Goal: Task Accomplishment & Management: Manage account settings

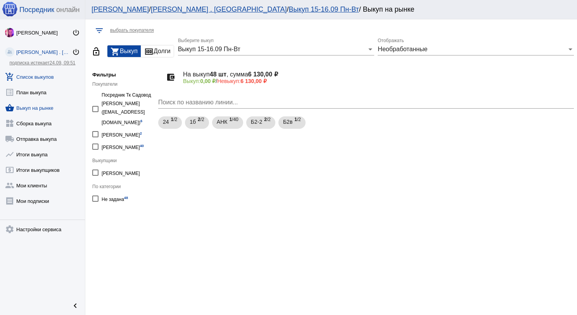
click at [53, 79] on link "add_shopping_cart Список выкупов" at bounding box center [42, 75] width 85 height 16
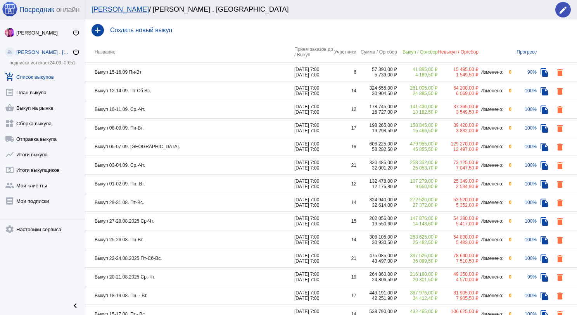
click at [225, 76] on td "Выкуп 15-16.09 Пн-Вт" at bounding box center [189, 72] width 209 height 19
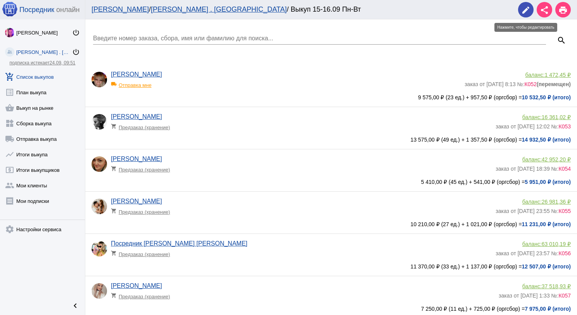
click at [532, 9] on button "edit" at bounding box center [526, 10] width 16 height 16
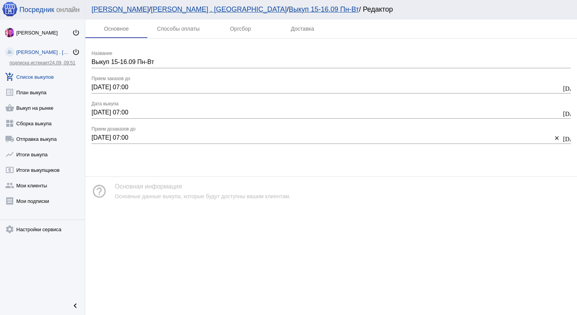
click at [41, 76] on link "add_shopping_cart Список выкупов" at bounding box center [42, 75] width 85 height 16
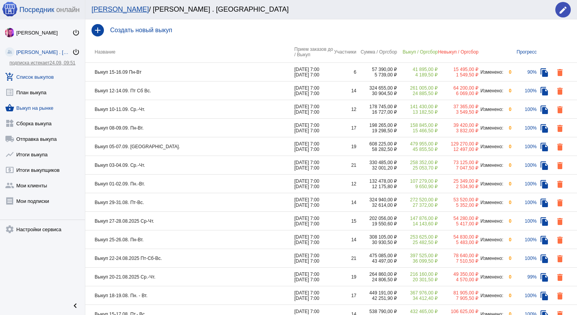
click at [52, 109] on link "shopping_basket Выкуп на рынке" at bounding box center [42, 106] width 85 height 16
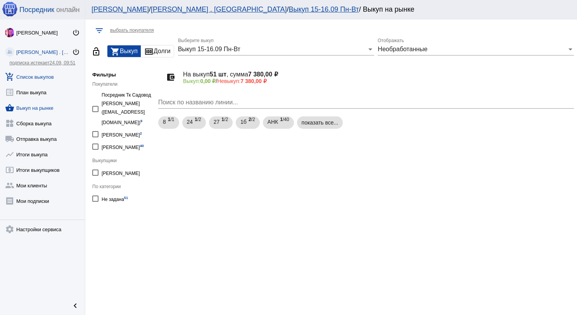
click at [52, 78] on link "add_shopping_cart Список выкупов" at bounding box center [42, 75] width 85 height 16
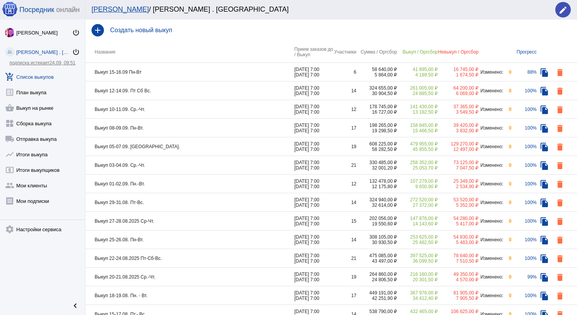
click at [167, 88] on td "Выкуп 12-14.09. Пт Сб Вс." at bounding box center [189, 90] width 209 height 19
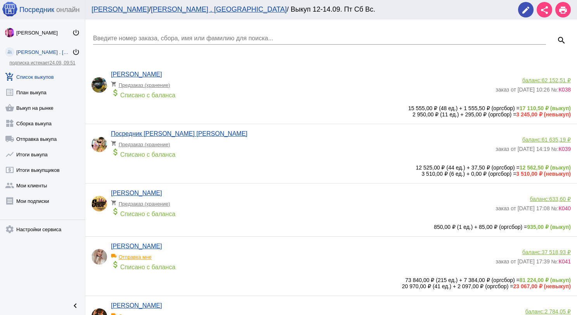
click at [52, 68] on link "add_shopping_cart Список выкупов" at bounding box center [42, 75] width 85 height 16
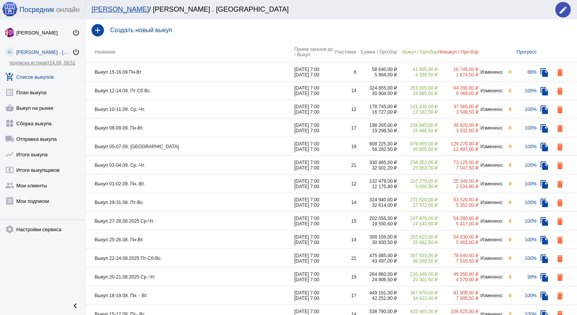
click at [166, 104] on td "Выкуп 10-11.09. Ср.-Чт." at bounding box center [189, 109] width 209 height 19
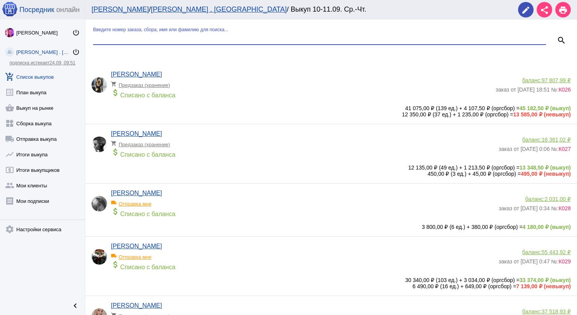
click at [148, 40] on input "Введите номер заказа, сбора, имя или фамилию для поиска..." at bounding box center [319, 38] width 453 height 7
type input "пар"
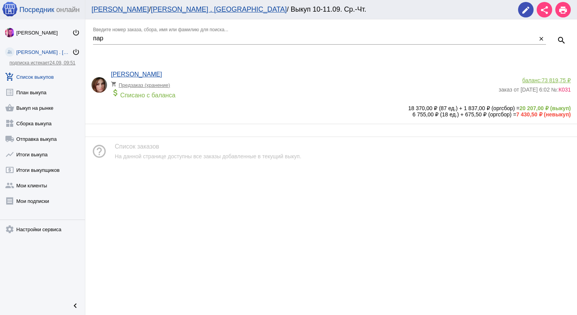
click at [33, 76] on link "add_shopping_cart Список выкупов" at bounding box center [42, 75] width 85 height 16
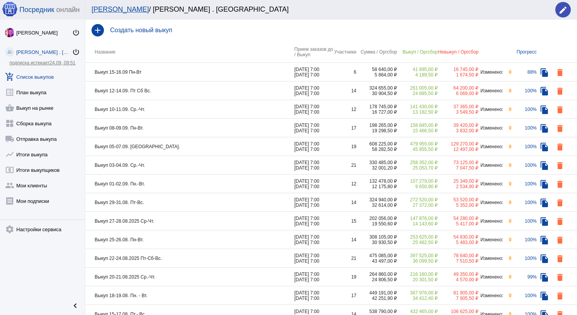
click at [171, 112] on td "Выкуп 10-11.09. Ср.-Чт." at bounding box center [189, 109] width 209 height 19
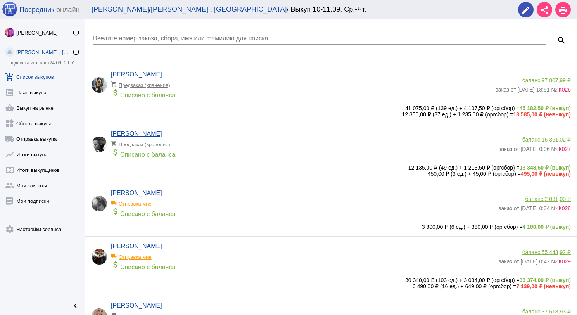
click at [176, 40] on input "Введите номер заказа, сбора, имя или фамилию для поиска..." at bounding box center [319, 38] width 453 height 7
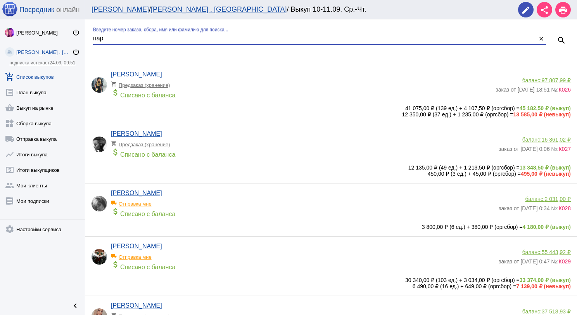
type input "пар"
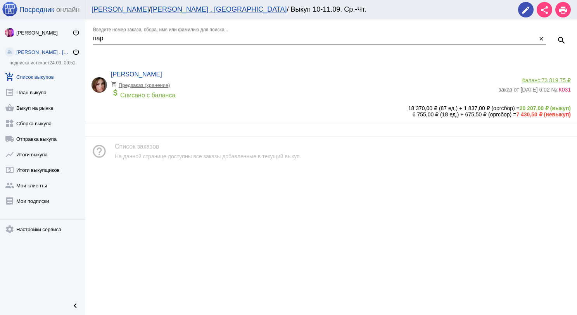
click at [28, 80] on link "add_shopping_cart Список выкупов" at bounding box center [42, 75] width 85 height 16
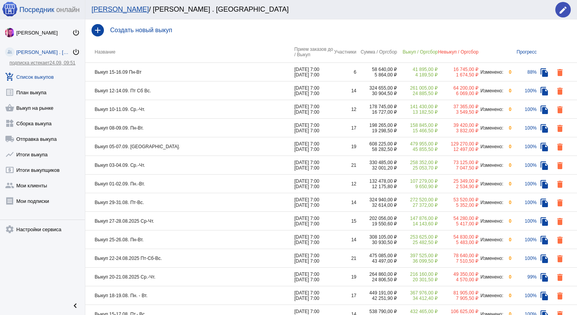
click at [160, 126] on td "Выкуп 08-09.09. Пн-Вт." at bounding box center [189, 128] width 209 height 19
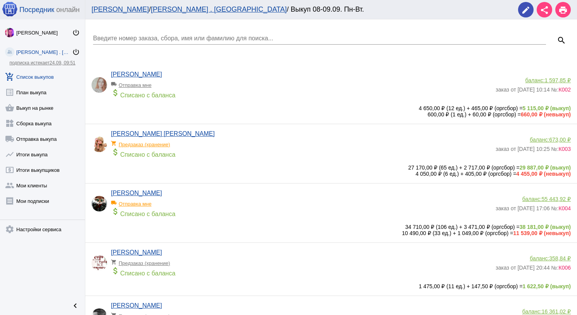
click at [176, 36] on input "Введите номер заказа, сбора, имя или фамилию для поиска..." at bounding box center [319, 38] width 453 height 7
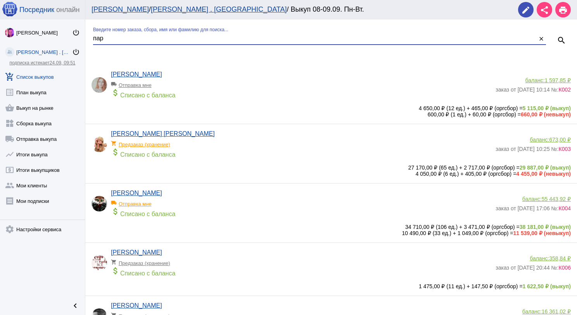
type input "пар"
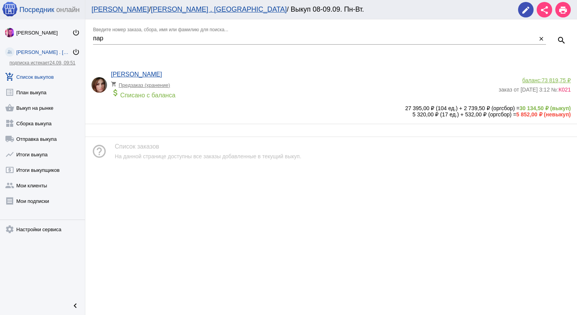
click at [208, 81] on app-delivery-type "shopping_cart Предзаказ (хранение)" at bounding box center [303, 83] width 384 height 10
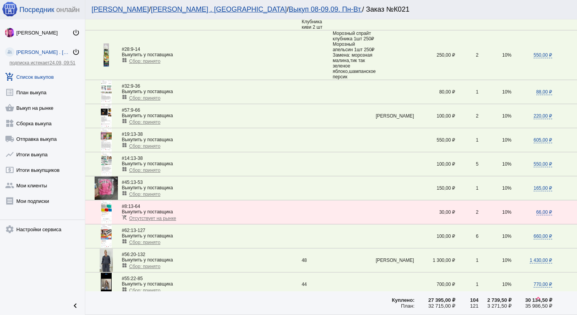
scroll to position [233, 0]
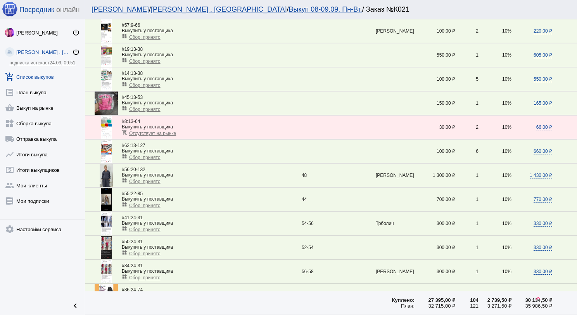
click at [155, 179] on span "Сбор: принято" at bounding box center [144, 181] width 31 height 5
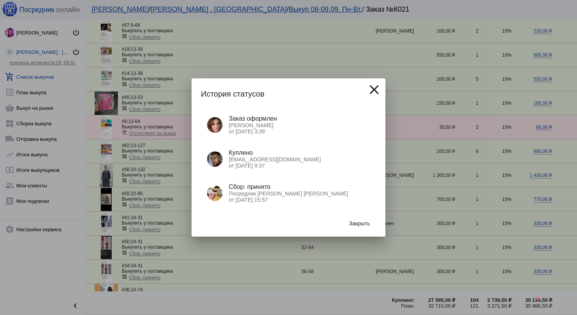
click at [357, 221] on span "Закрыть" at bounding box center [359, 223] width 21 height 6
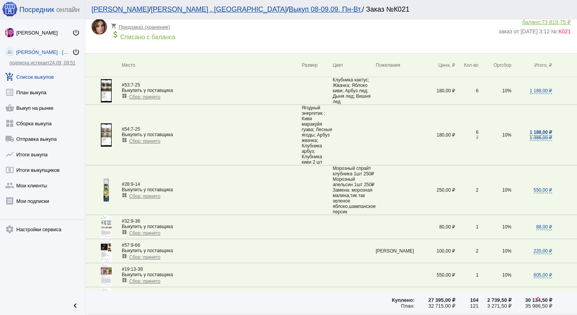
scroll to position [0, 0]
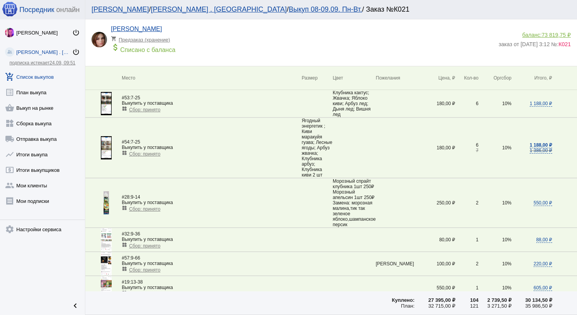
click at [550, 35] on span "73 819,75 ₽" at bounding box center [556, 35] width 29 height 6
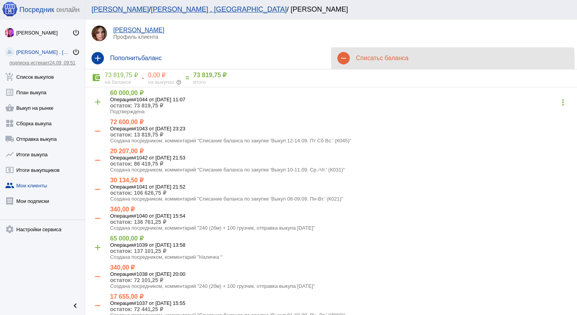
click at [379, 63] on div "remove Списать с баланса" at bounding box center [454, 58] width 246 height 22
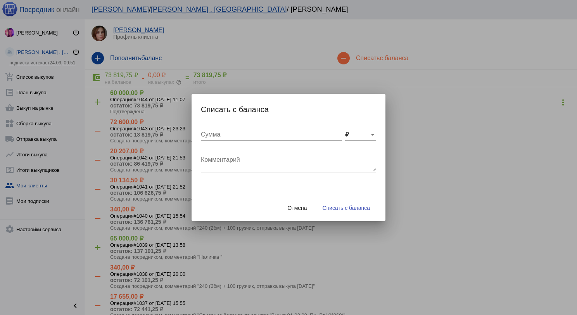
click at [258, 167] on textarea "Комментарий" at bounding box center [288, 163] width 175 height 16
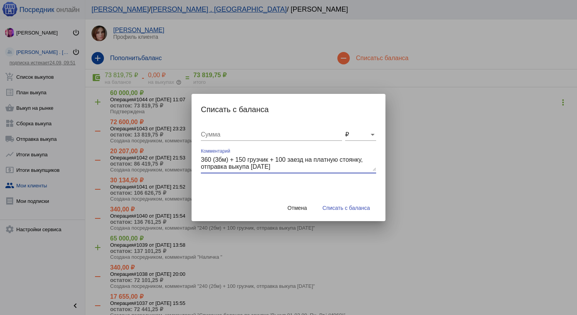
type textarea "360 (3бм) + 150 грузчик + 100 заезд на платную стоянку, отправка выкупа [DATE]"
click at [259, 131] on input "Сумма" at bounding box center [271, 134] width 141 height 7
type input "610"
drag, startPoint x: 286, startPoint y: 168, endPoint x: 203, endPoint y: 157, distance: 83.7
click at [203, 157] on textarea "360 (3бм) + 150 грузчик + 100 заезд на платную стоянку, отправка выкупа [DATE]" at bounding box center [288, 163] width 175 height 16
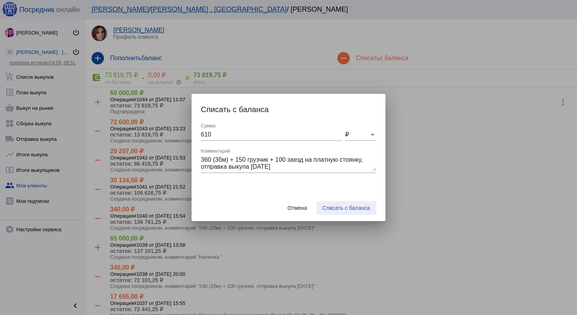
click at [340, 211] on button "Списать с баланса" at bounding box center [346, 208] width 60 height 14
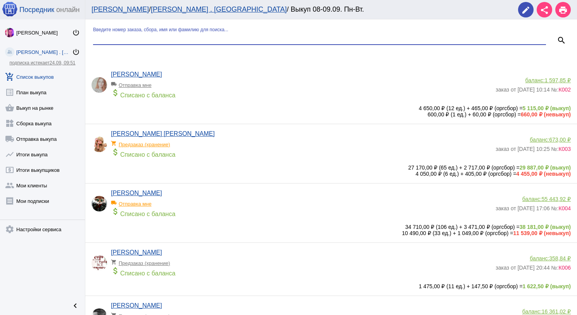
click at [147, 39] on input "Введите номер заказа, сбора, имя или фамилию для поиска..." at bounding box center [319, 38] width 453 height 7
type input "мор"
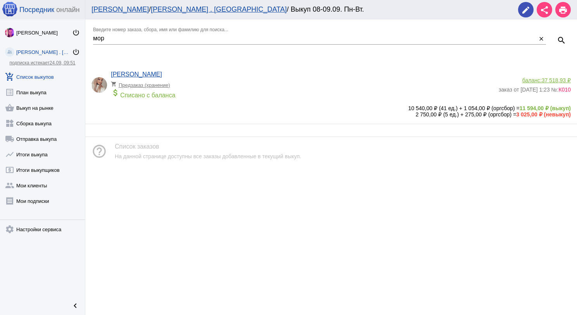
click at [546, 80] on span "37 518,93 ₽" at bounding box center [556, 80] width 29 height 6
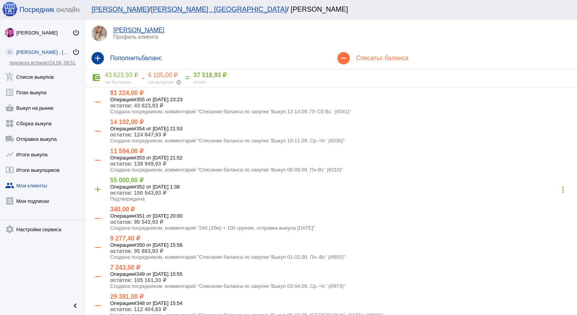
click at [394, 61] on h4 "Списать с баланса" at bounding box center [463, 58] width 215 height 7
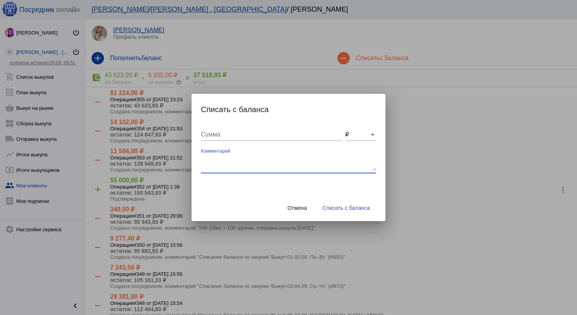
click at [266, 158] on textarea "Комментарий" at bounding box center [288, 163] width 175 height 16
type textarea "480 (4бм) + 250 грузчик + 100 заезд на платную стояку, отправка выкупа [DATE]"
click at [273, 132] on input "Сумма" at bounding box center [271, 134] width 141 height 7
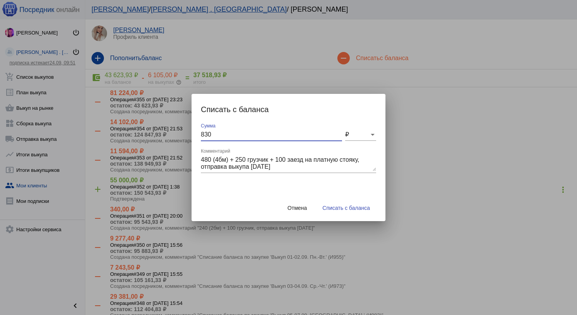
type input "830"
click at [364, 210] on span "Списать с баланса" at bounding box center [346, 208] width 47 height 6
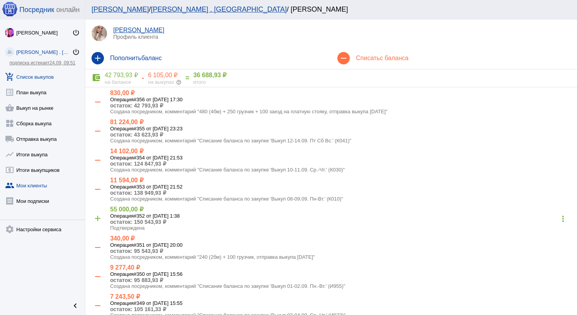
click at [43, 74] on link "add_shopping_cart Список выкупов" at bounding box center [42, 75] width 85 height 16
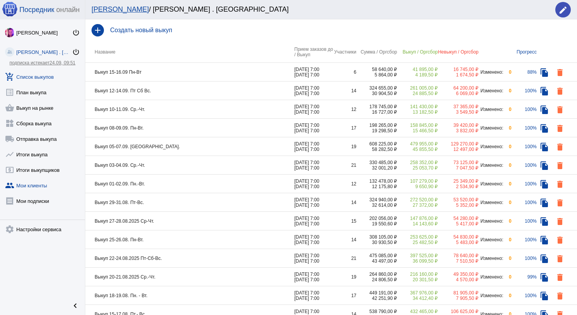
click at [38, 182] on link "group Мои клиенты" at bounding box center [42, 184] width 85 height 16
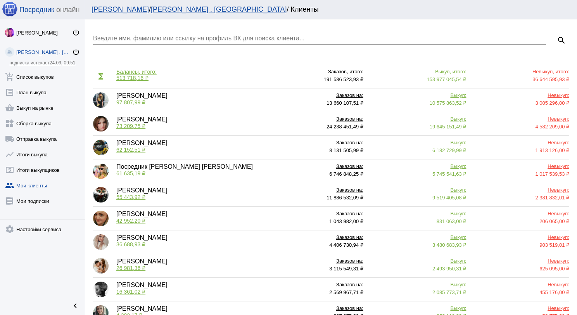
click at [133, 38] on input "Введите имя, фамилию или ссылку на профиль ВК для поиска клиента..." at bounding box center [319, 38] width 453 height 7
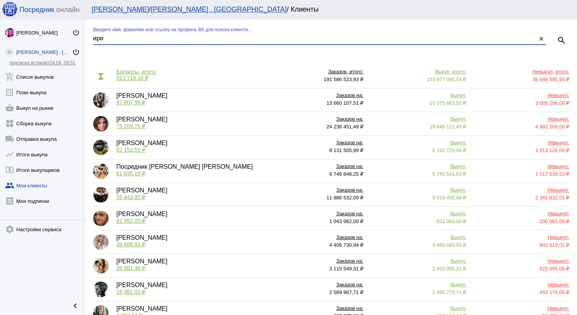
type input "ири"
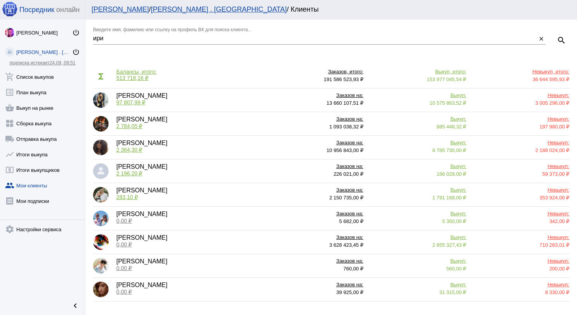
click at [132, 125] on span "2 784,05 ₽" at bounding box center [129, 126] width 26 height 6
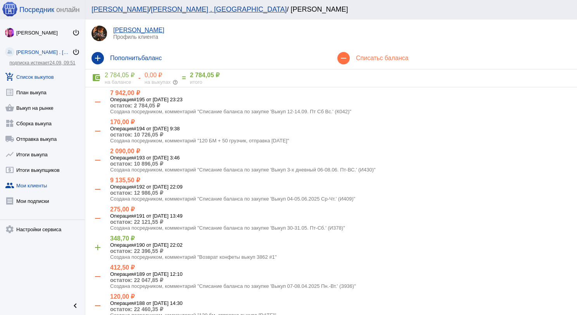
drag, startPoint x: 34, startPoint y: 76, endPoint x: 79, endPoint y: 81, distance: 45.2
click at [35, 76] on link "add_shopping_cart Список выкупов" at bounding box center [42, 75] width 85 height 16
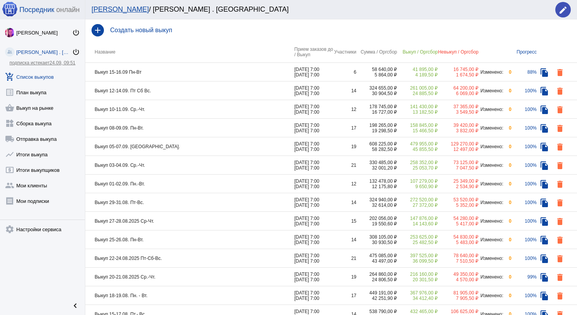
click at [161, 91] on td "Выкуп 12-14.09. Пт Сб Вс." at bounding box center [189, 90] width 209 height 19
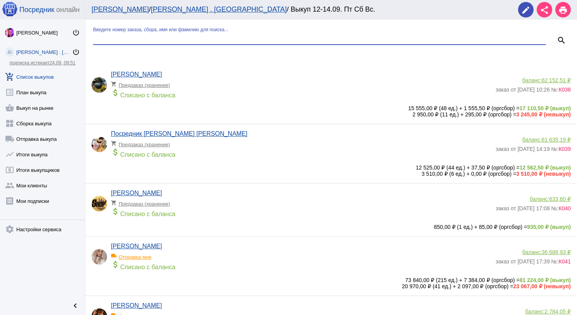
click at [159, 40] on input "Введите номер заказа, сбора, имя или фамилию для поиска..." at bounding box center [319, 38] width 453 height 7
type input "мин"
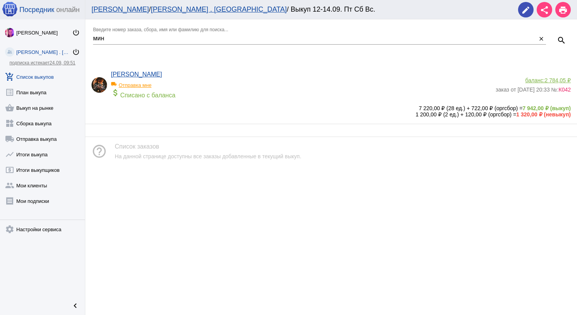
click at [150, 83] on div "local_shipping Отправка мне" at bounding box center [143, 83] width 64 height 10
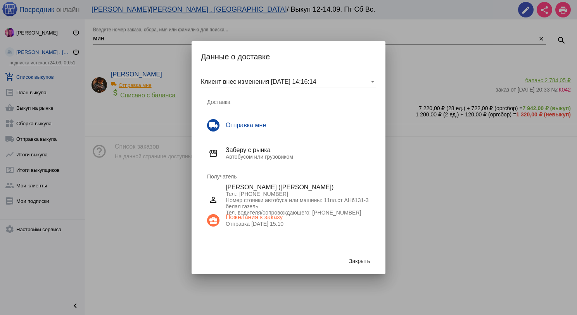
click at [363, 257] on button "Закрыть" at bounding box center [359, 261] width 33 height 14
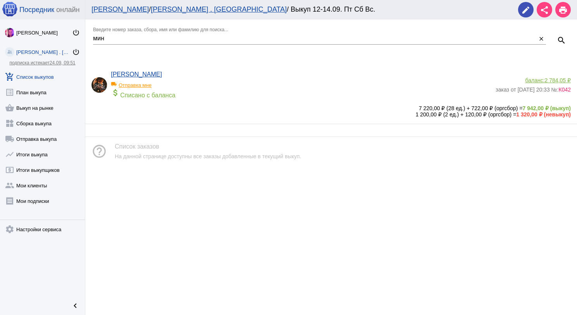
click at [552, 78] on span "2 784,05 ₽" at bounding box center [558, 80] width 26 height 6
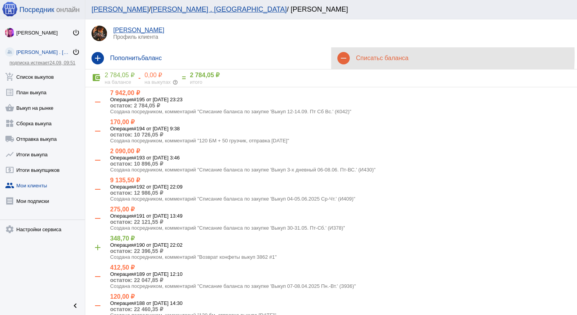
click at [367, 56] on h4 "Списать с баланса" at bounding box center [463, 58] width 215 height 7
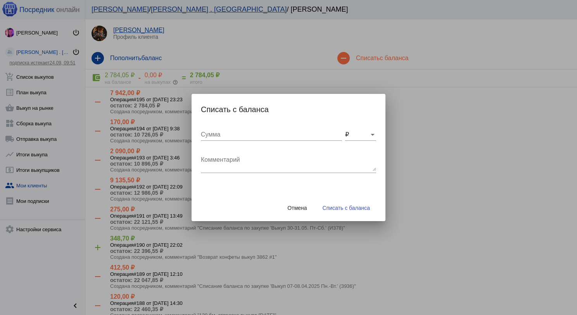
click at [217, 166] on textarea "Комментарий" at bounding box center [288, 163] width 175 height 16
type textarea "120 бм, отправка выкупа [DATE]"
click at [233, 136] on input "Сумма" at bounding box center [271, 134] width 141 height 7
type input "120"
click at [333, 209] on span "Списать с баланса" at bounding box center [346, 208] width 47 height 6
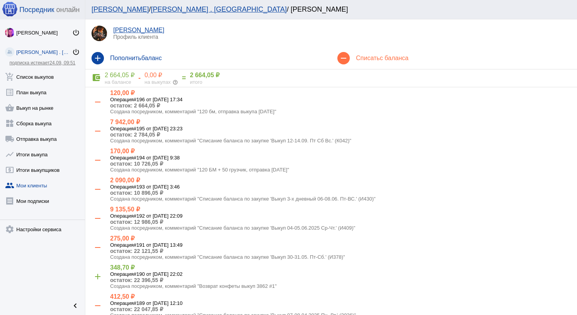
click at [147, 78] on div "0,00 ₽" at bounding box center [161, 75] width 33 height 8
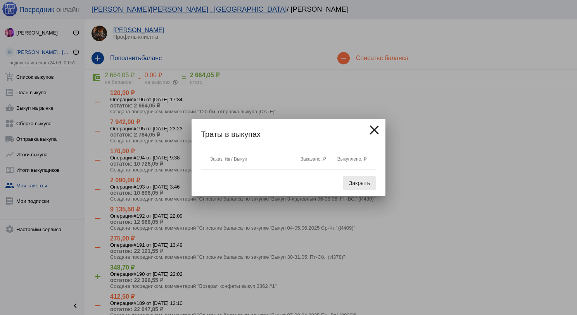
click at [354, 185] on span "Закрыть" at bounding box center [359, 183] width 21 height 6
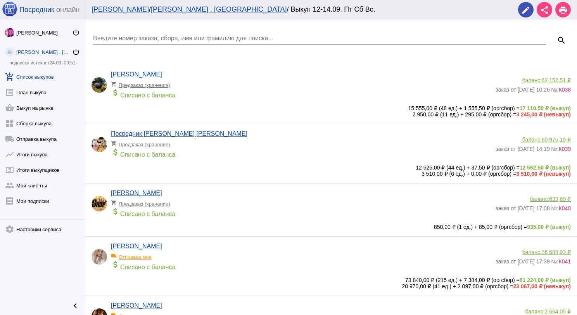
click at [206, 40] on input "Введите номер заказа, сбора, имя или фамилию для поиска..." at bounding box center [319, 38] width 453 height 7
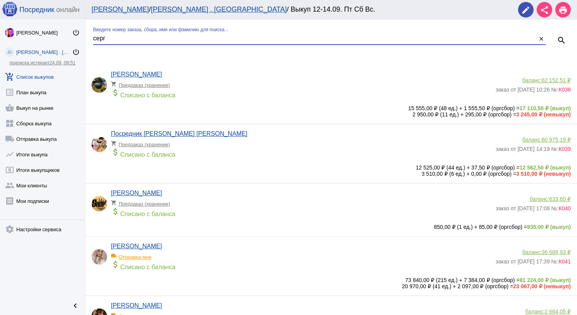
type input "серг"
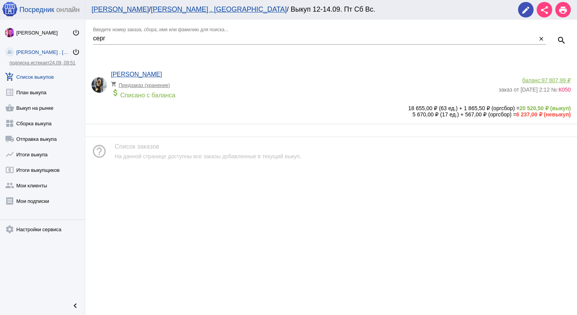
click at [543, 79] on span "97 807,99 ₽" at bounding box center [556, 80] width 29 height 6
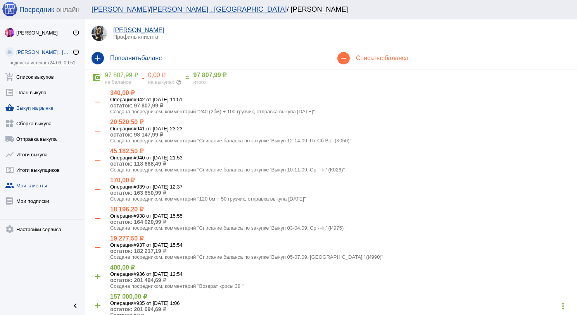
click at [41, 103] on link "shopping_basket Выкуп на рынке" at bounding box center [42, 106] width 85 height 16
